Goal: Find specific page/section: Find specific page/section

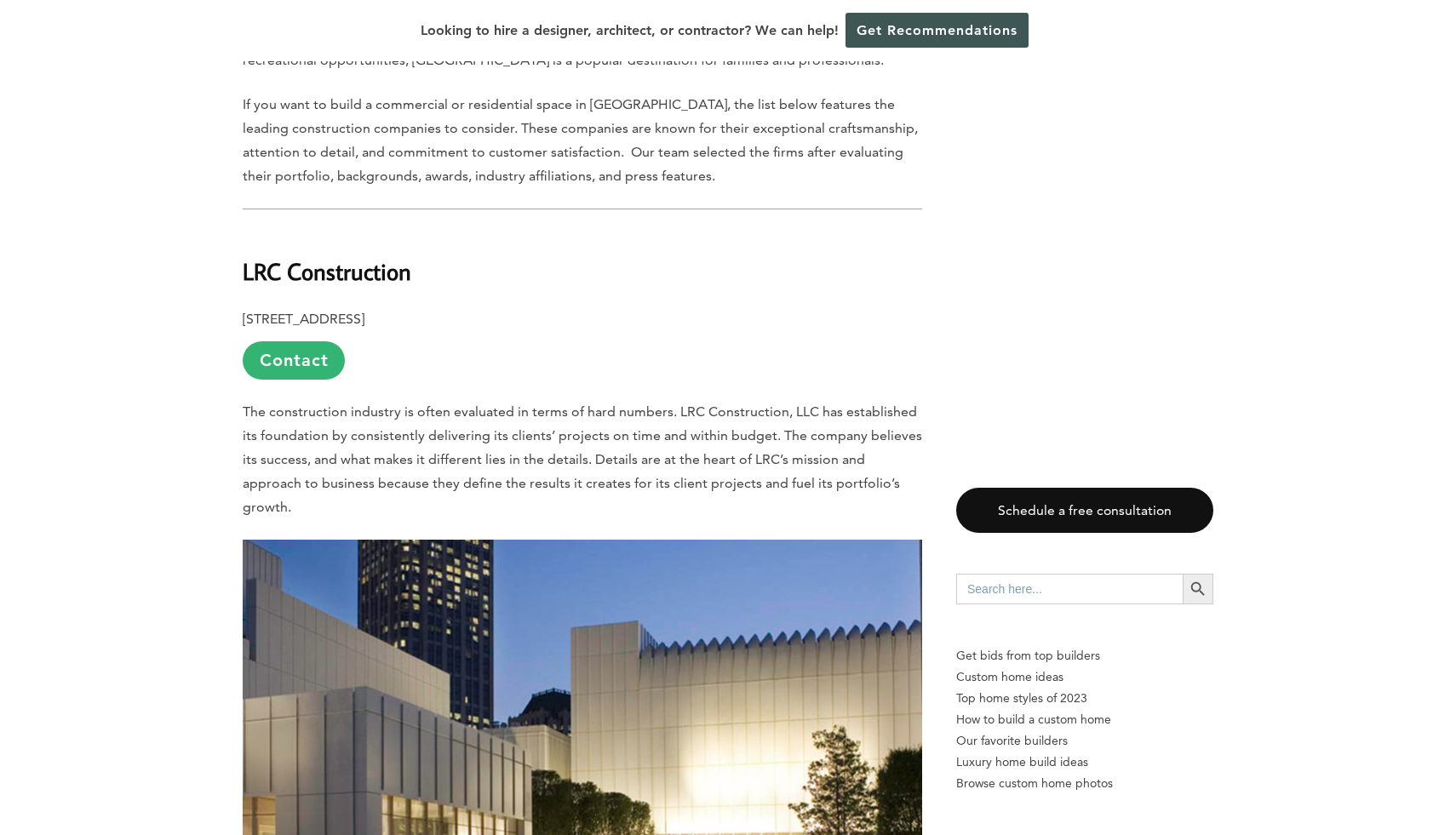
scroll to position [953, 0]
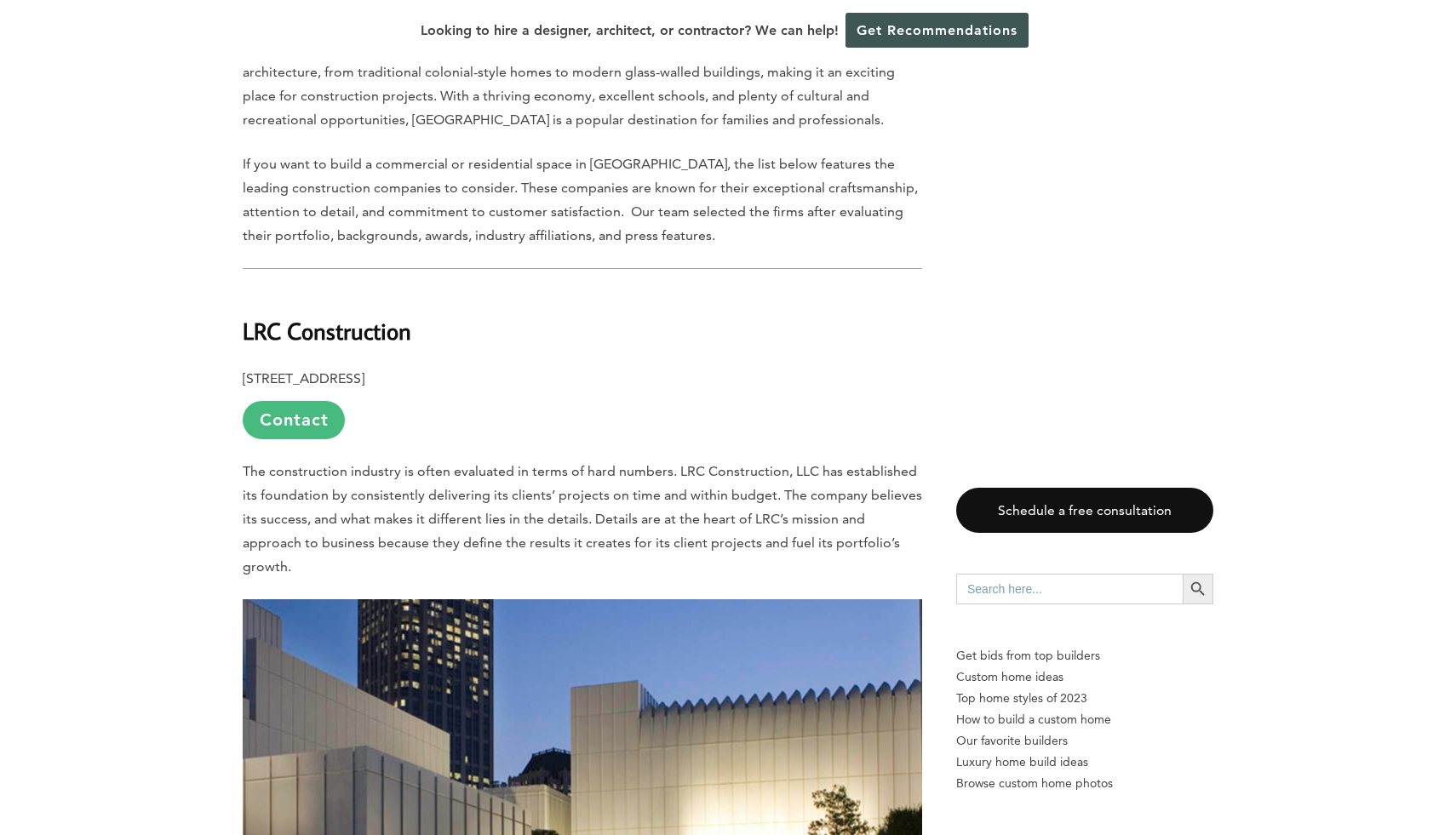
click at [329, 401] on link "Contact" at bounding box center [293, 420] width 102 height 38
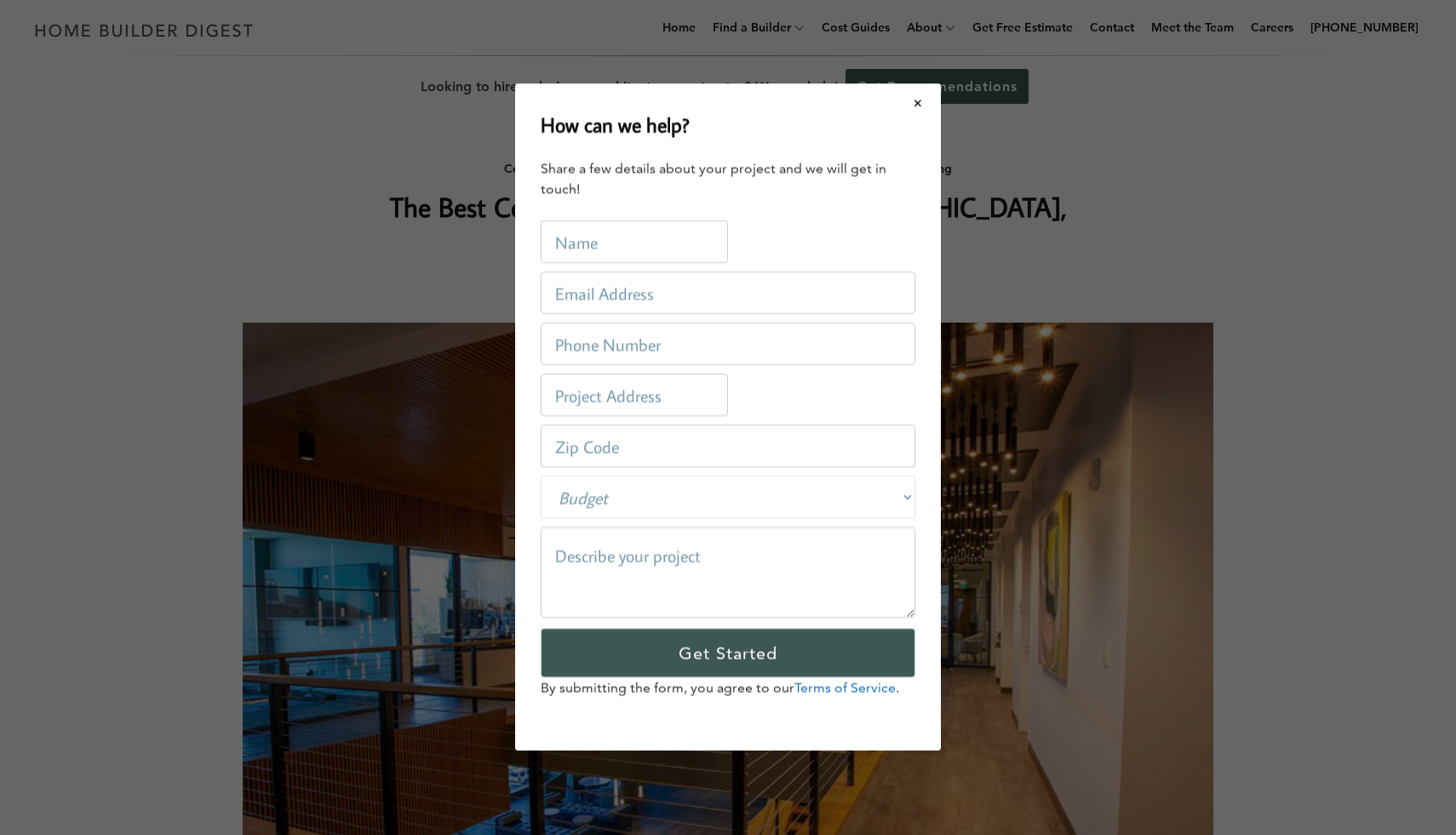
scroll to position [0, 0]
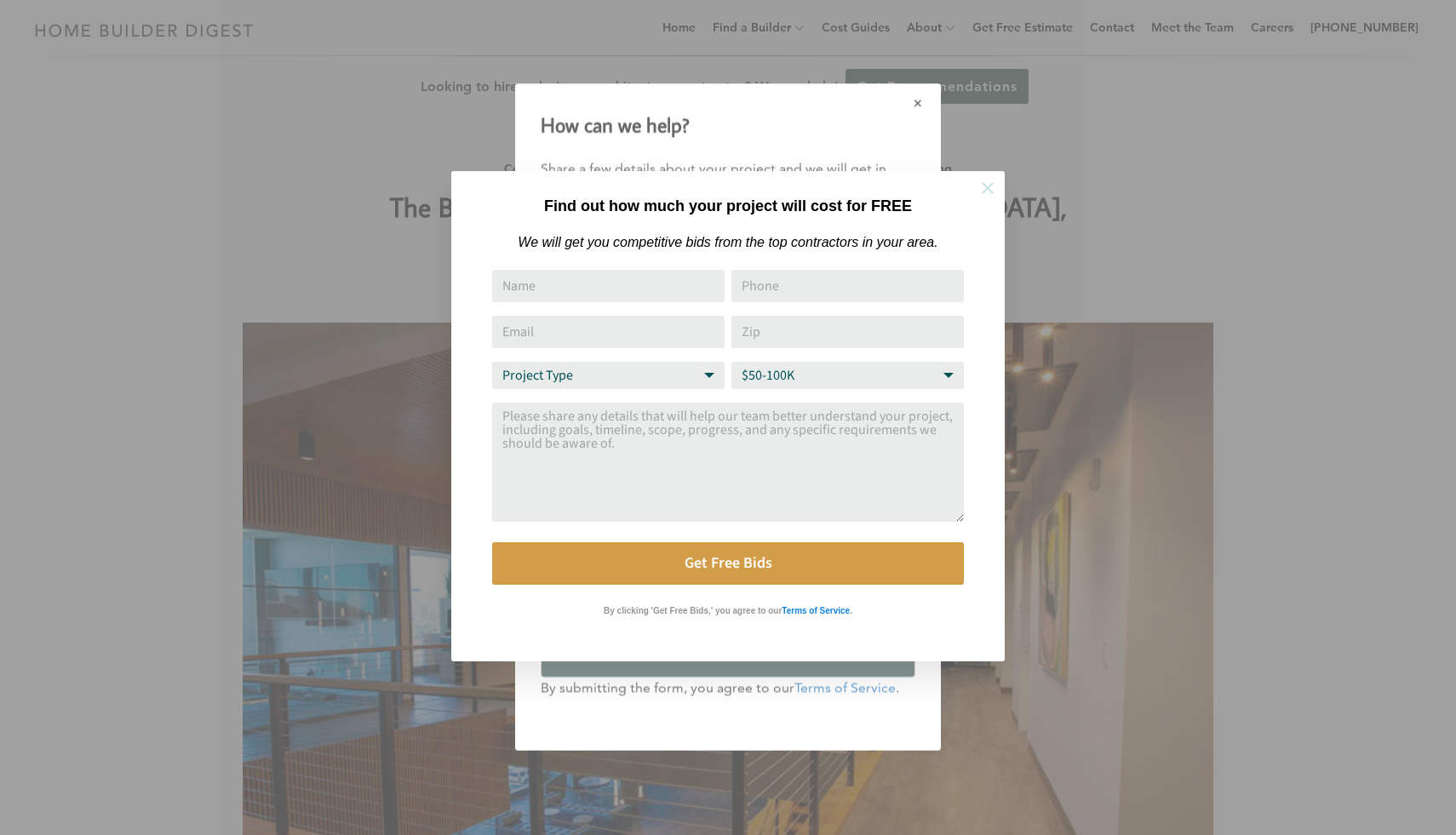
click at [988, 183] on icon at bounding box center [988, 188] width 19 height 19
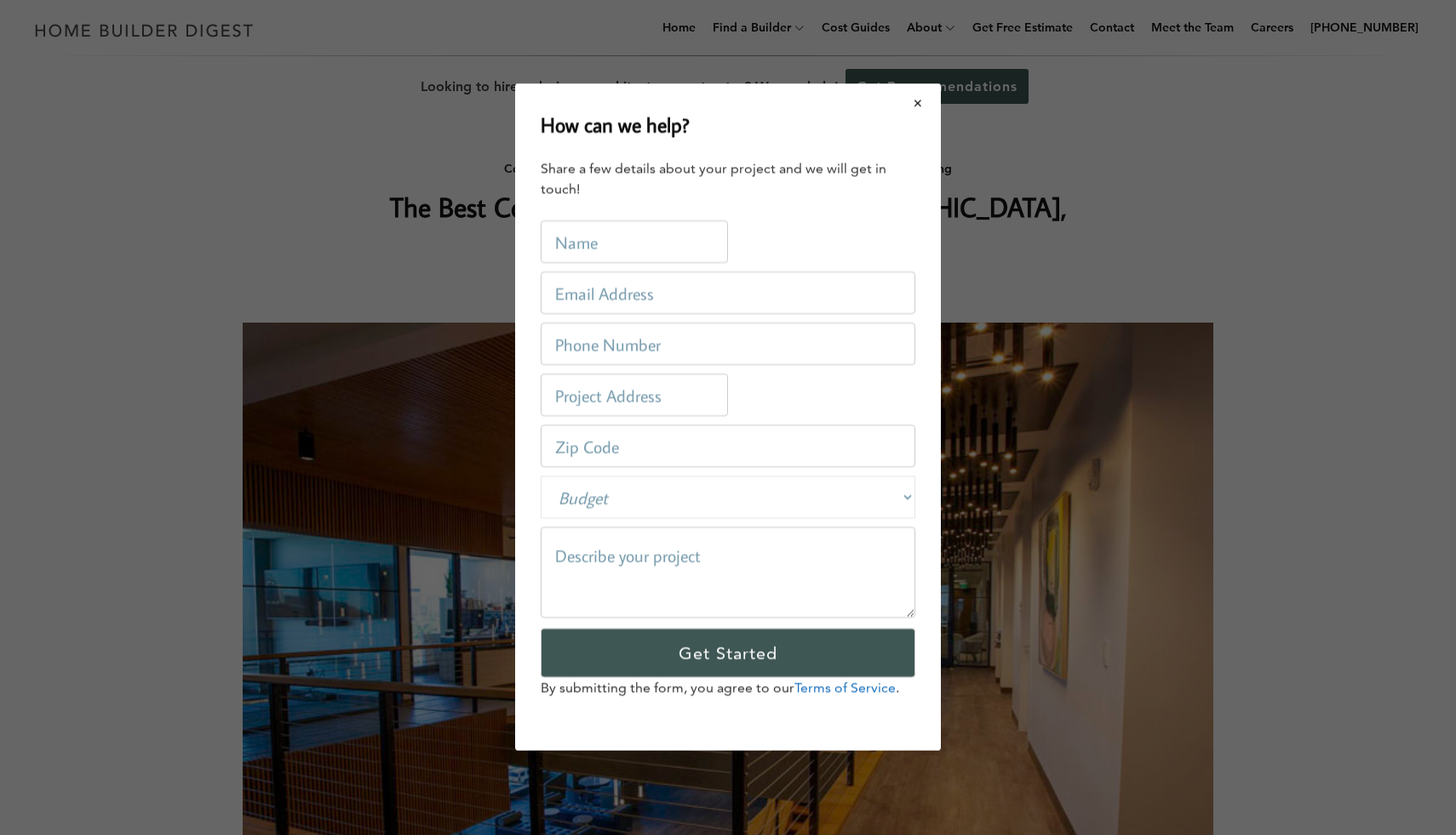
click at [931, 97] on button "Close modal" at bounding box center [917, 102] width 45 height 35
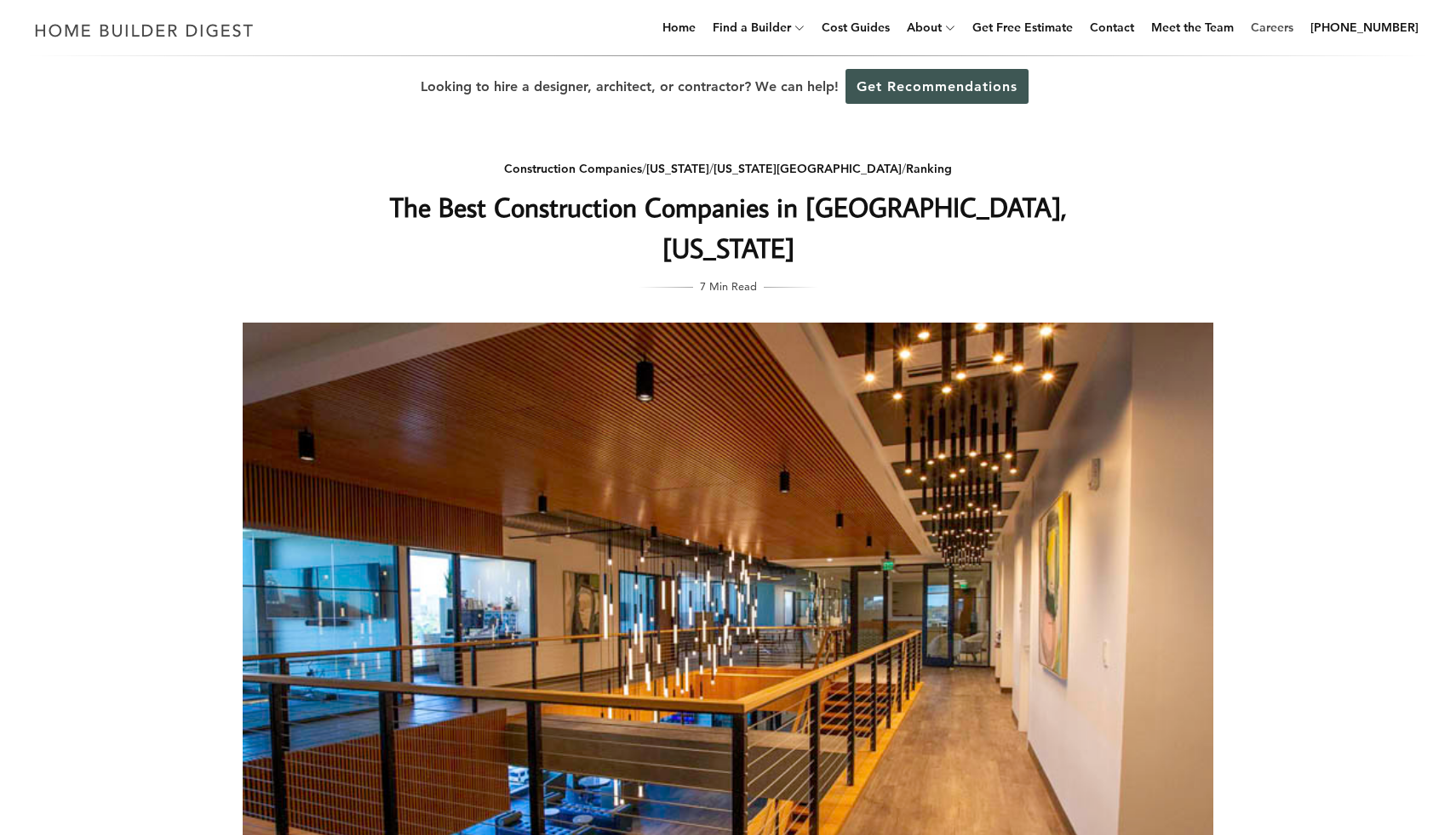
click at [1291, 32] on link "Careers" at bounding box center [1272, 27] width 56 height 54
